Goal: Transaction & Acquisition: Purchase product/service

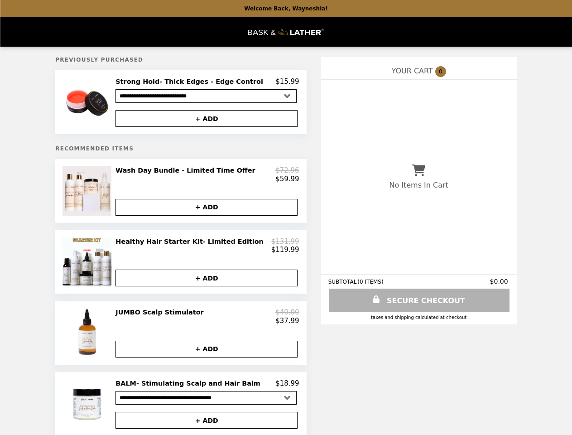
click at [105, 103] on img at bounding box center [88, 101] width 52 height 49
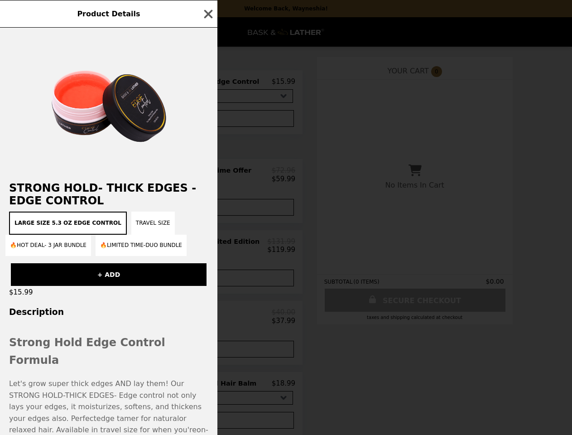
click at [207, 83] on div "Product Details Strong Hold- Thick Edges - Edge Control LARGE SIZE 5.3 OZ EDGE …" at bounding box center [286, 217] width 572 height 435
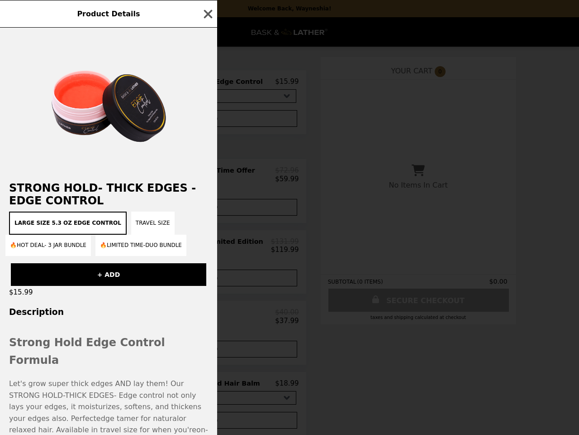
click at [207, 120] on div at bounding box center [108, 100] width 217 height 145
click at [105, 195] on div "Product Details Strong Hold- Thick Edges - Edge Control LARGE SIZE 5.3 OZ EDGE …" at bounding box center [289, 217] width 579 height 435
click at [207, 178] on div "Product Details Strong Hold- Thick Edges - Edge Control LARGE SIZE 5.3 OZ EDGE …" at bounding box center [289, 217] width 579 height 435
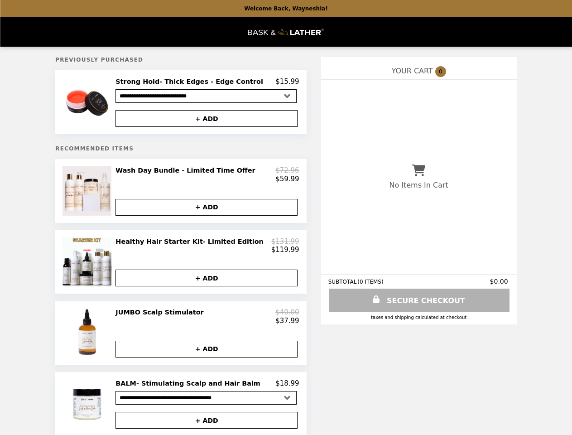
click at [105, 268] on img at bounding box center [87, 261] width 51 height 49
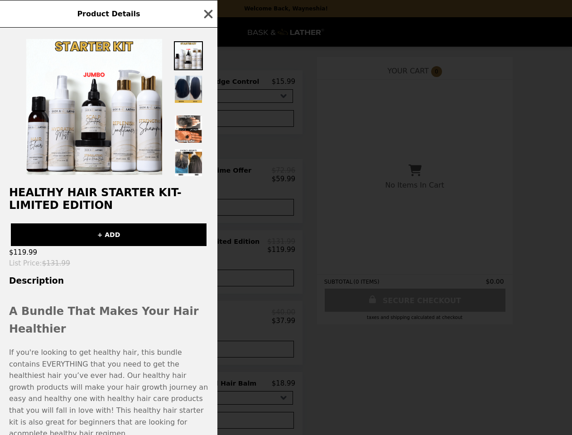
click at [207, 251] on div "Product Details Healthy Hair Starter Kit- Limited Edition + ADD $119.99 List Pr…" at bounding box center [286, 217] width 572 height 435
click at [207, 285] on h3 "Description" at bounding box center [108, 281] width 217 height 10
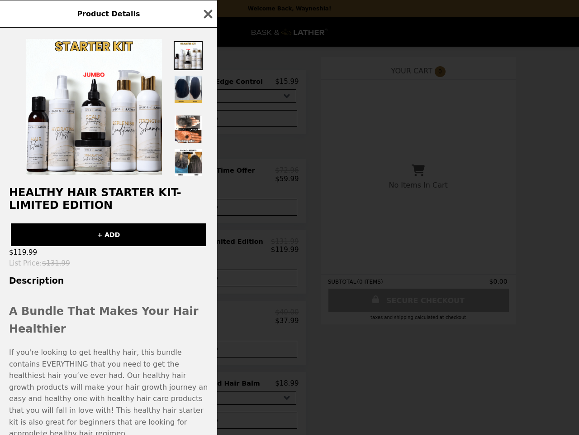
click at [105, 341] on div "Product Details Healthy Hair Starter Kit- Limited Edition + ADD $119.99 List Pr…" at bounding box center [289, 217] width 579 height 435
